Goal: Register for event/course

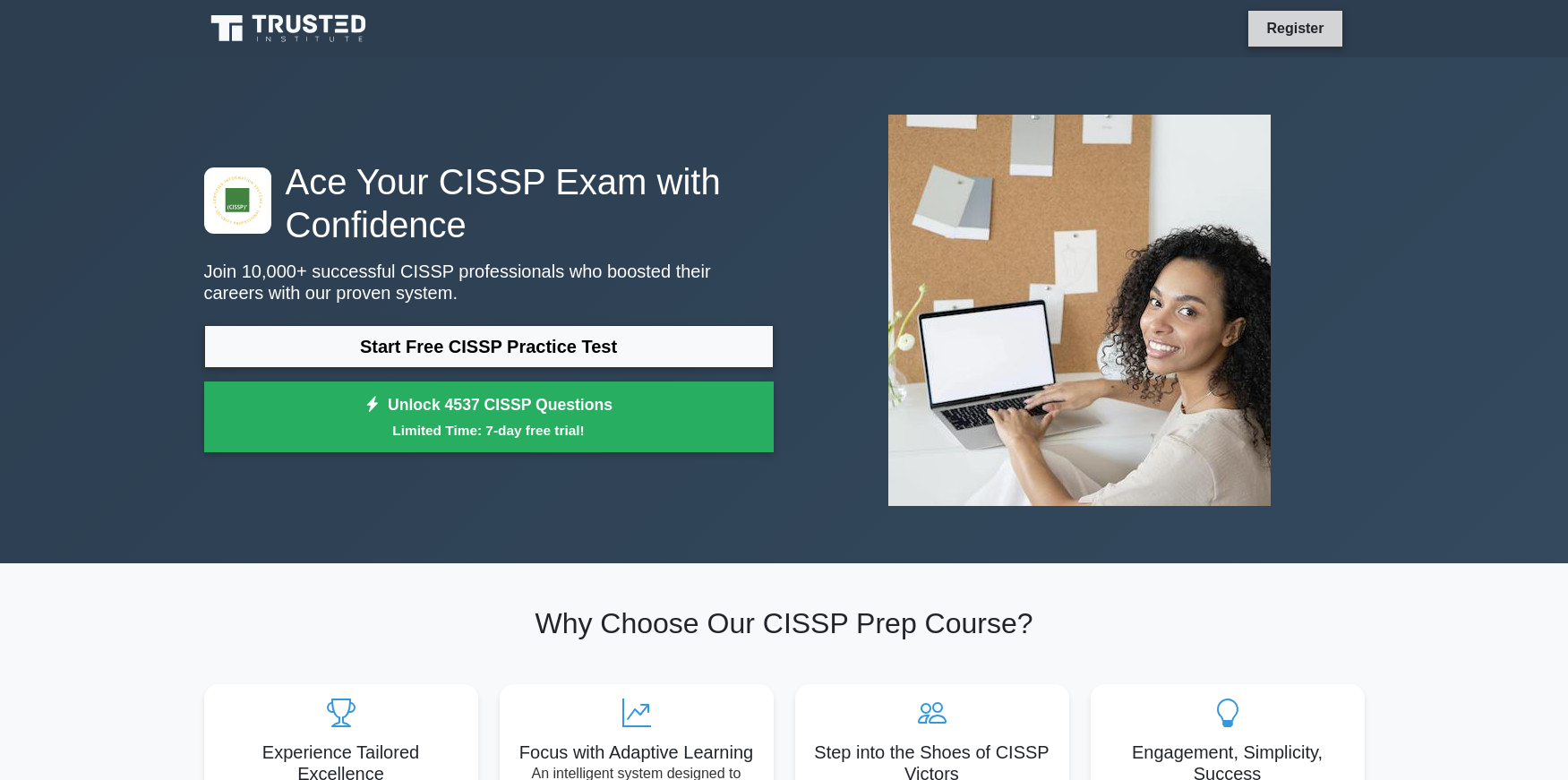
click at [1292, 26] on link "Register" at bounding box center [1295, 28] width 78 height 23
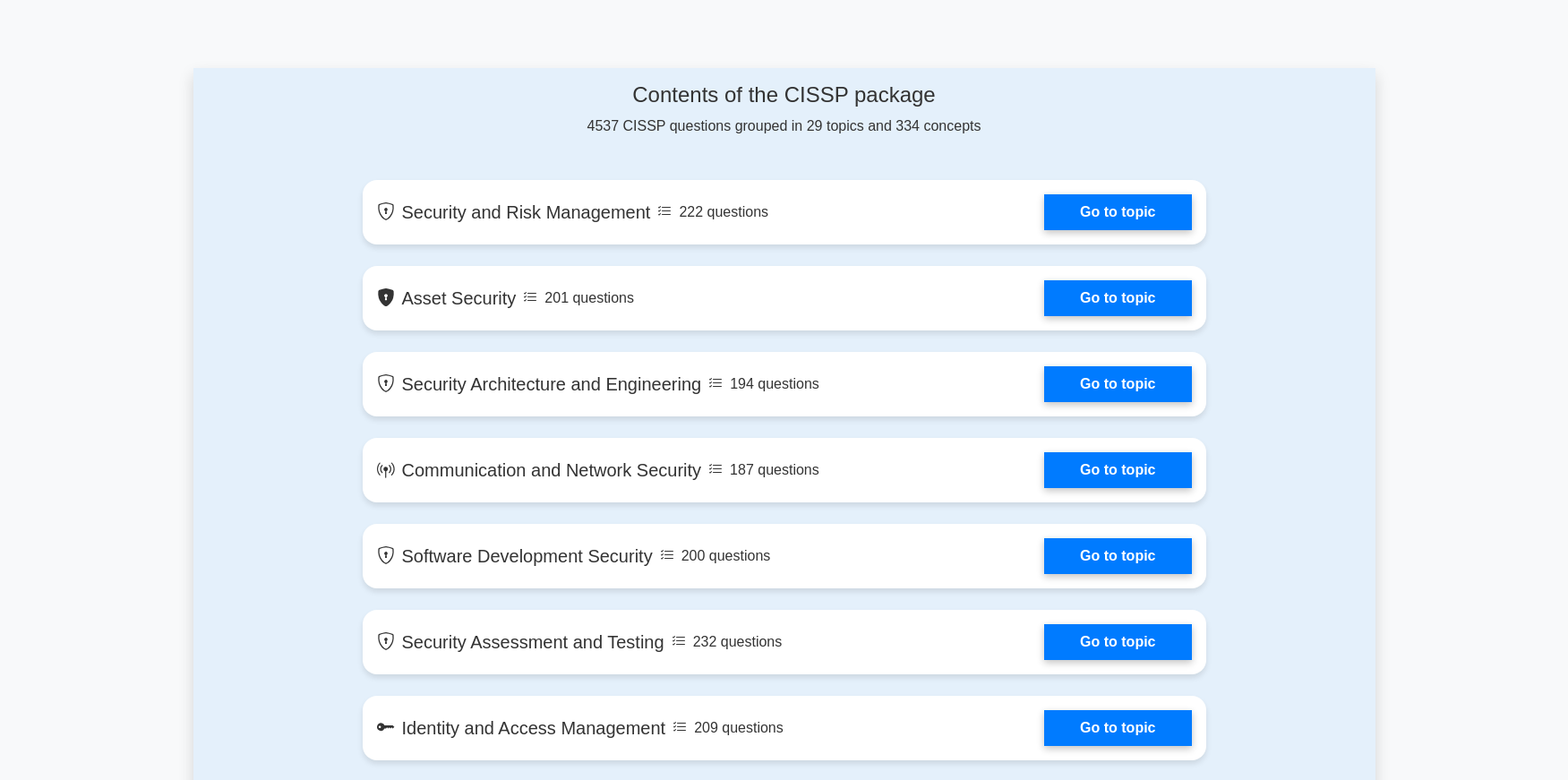
scroll to position [916, 0]
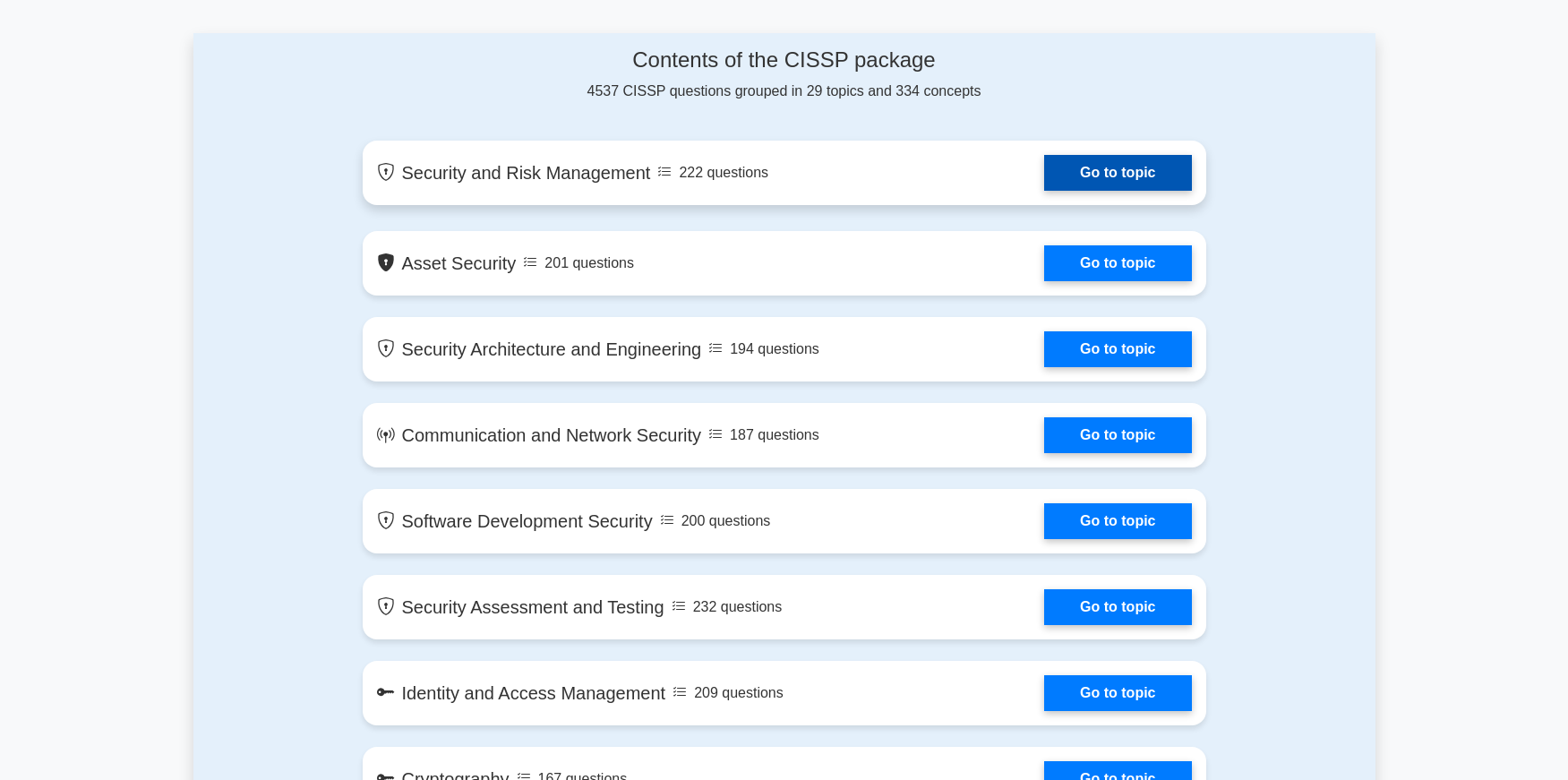
click at [1074, 172] on link "Go to topic" at bounding box center [1118, 173] width 147 height 36
